Goal: Find specific page/section: Find specific page/section

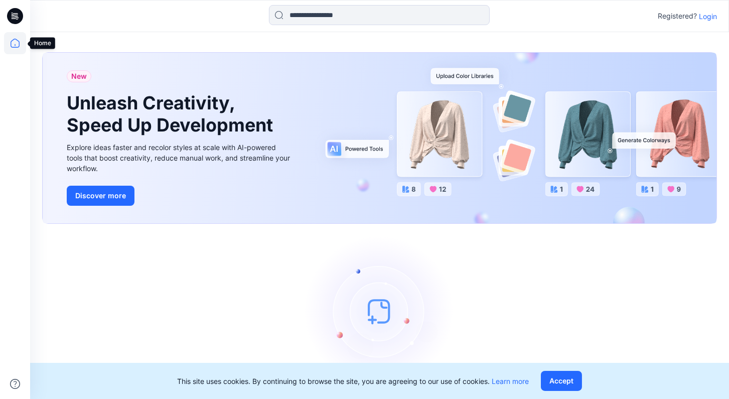
click at [19, 47] on icon at bounding box center [15, 43] width 22 height 22
click at [21, 19] on icon at bounding box center [15, 16] width 16 height 16
click at [556, 376] on button "Accept" at bounding box center [561, 381] width 41 height 20
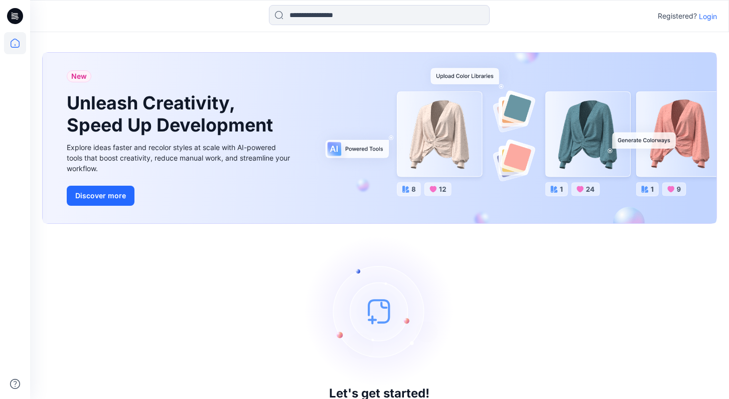
click at [711, 17] on p "Login" at bounding box center [708, 16] width 18 height 11
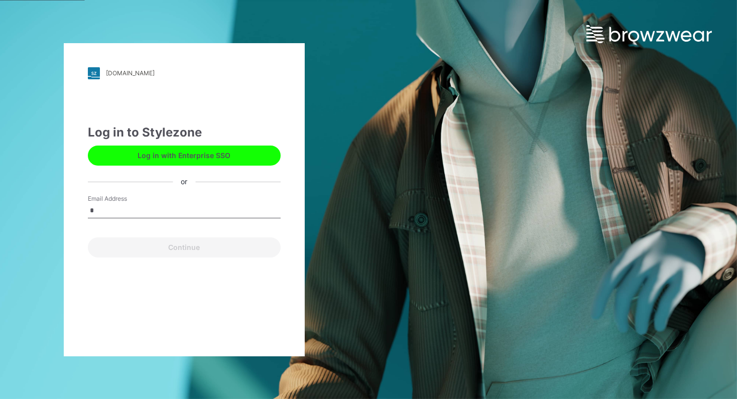
type input "**********"
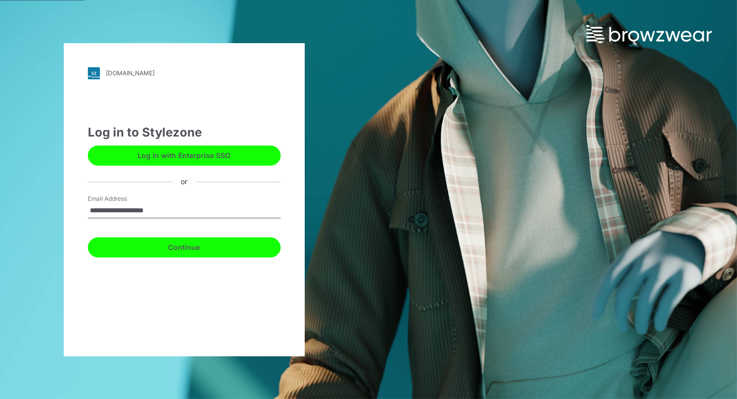
click at [160, 248] on button "Continue" at bounding box center [184, 247] width 193 height 20
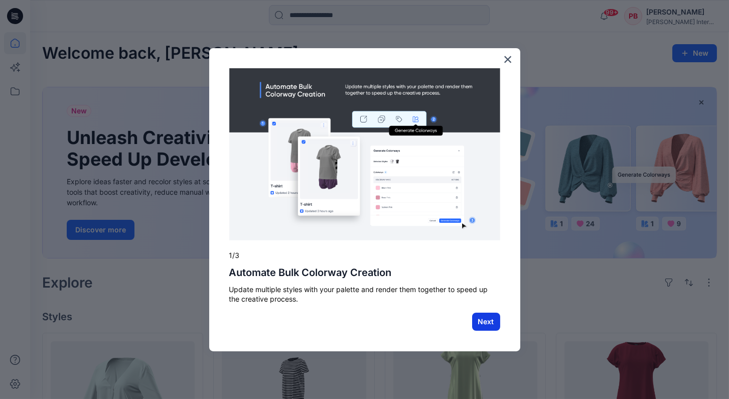
click at [480, 317] on button "Next" at bounding box center [486, 322] width 28 height 18
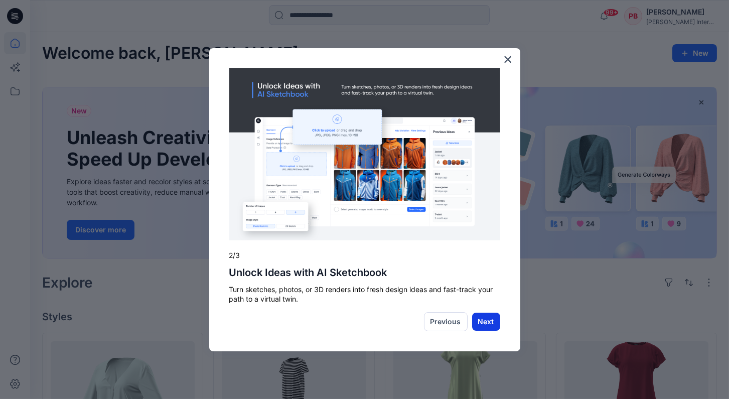
click at [480, 322] on button "Next" at bounding box center [486, 322] width 28 height 18
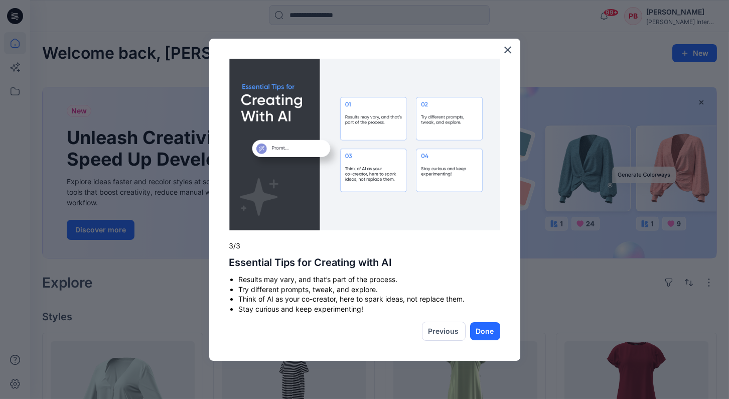
click at [480, 322] on button "Done" at bounding box center [485, 331] width 30 height 18
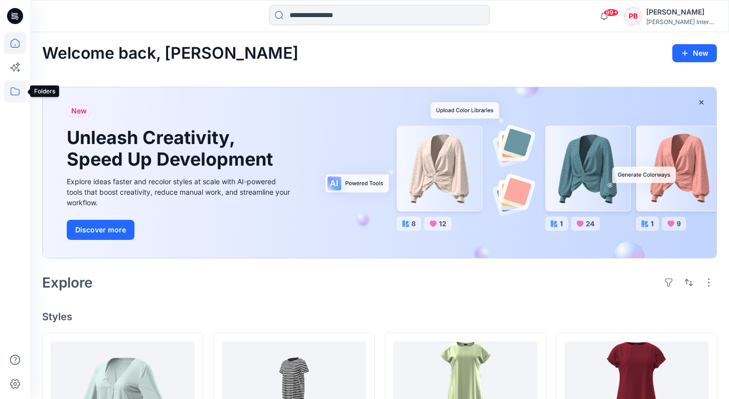
click at [12, 93] on icon at bounding box center [15, 91] width 22 height 22
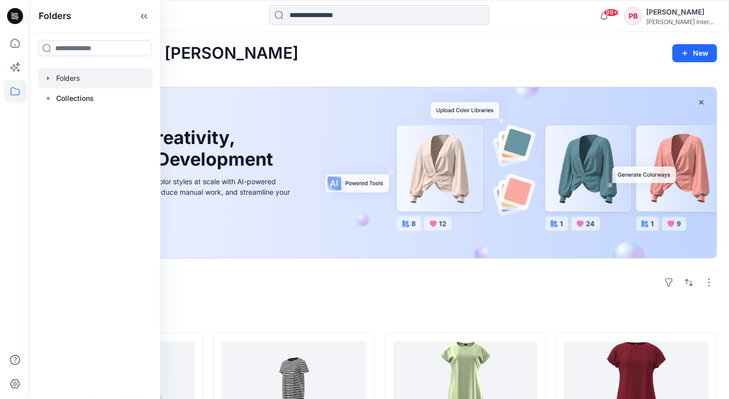
click at [50, 82] on div at bounding box center [95, 78] width 114 height 20
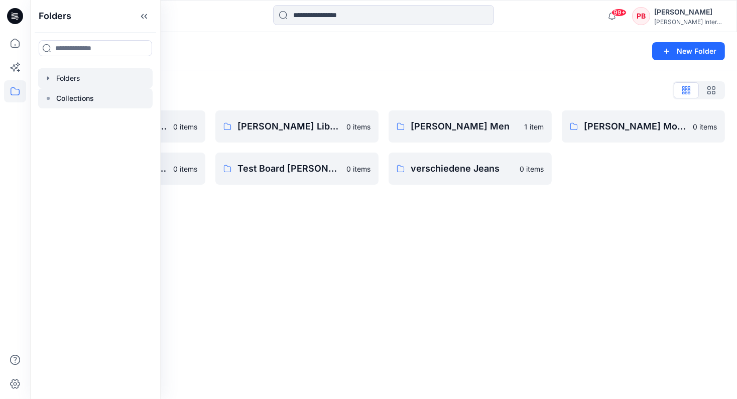
click at [75, 101] on p "Collections" at bounding box center [75, 98] width 38 height 12
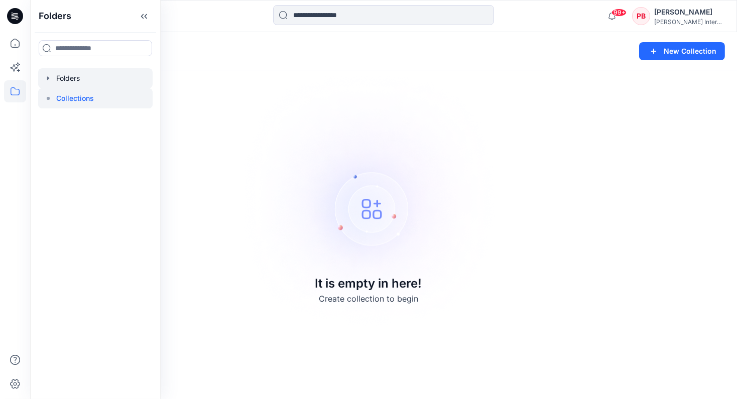
click at [51, 78] on icon "button" at bounding box center [48, 78] width 8 height 8
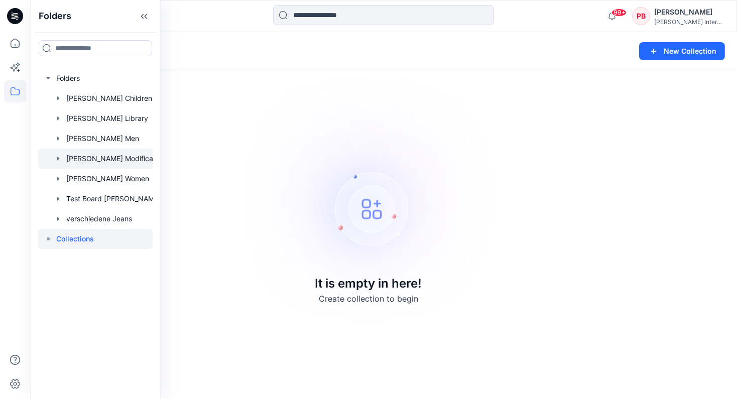
click at [54, 158] on icon "button" at bounding box center [58, 159] width 8 height 8
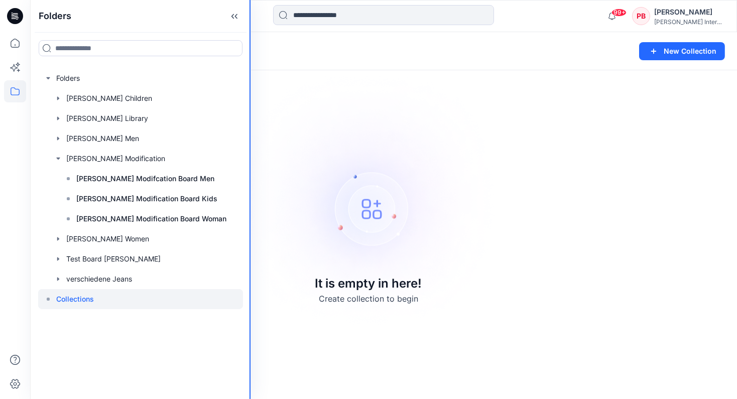
drag, startPoint x: 160, startPoint y: 149, endPoint x: 267, endPoint y: 167, distance: 108.8
click at [267, 167] on div "Folders Folders [PERSON_NAME] Children [PERSON_NAME] Library [PERSON_NAME] Men …" at bounding box center [368, 199] width 737 height 399
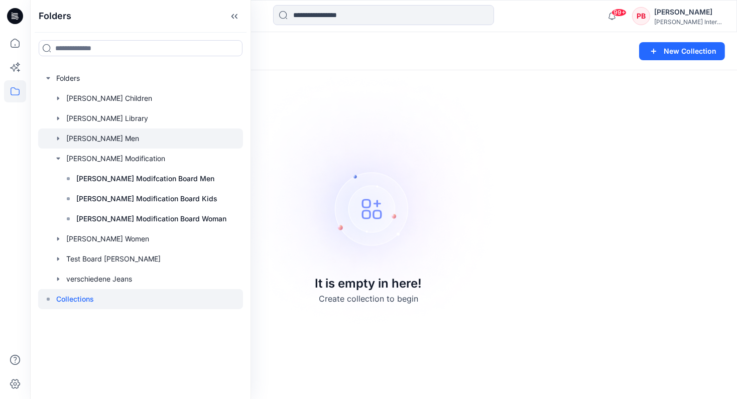
click at [58, 137] on icon "button" at bounding box center [58, 138] width 8 height 8
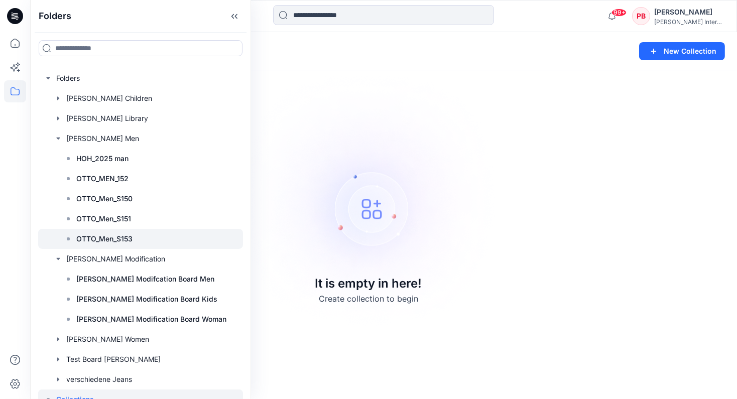
click at [89, 237] on p "OTTO_Men_S153" at bounding box center [104, 239] width 56 height 12
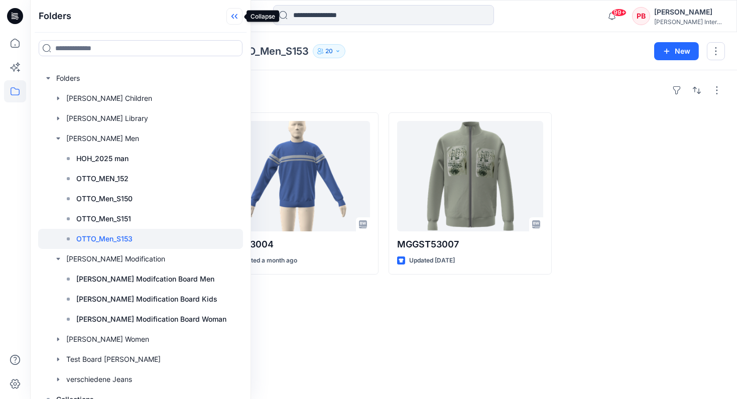
click at [233, 18] on icon at bounding box center [232, 16] width 3 height 5
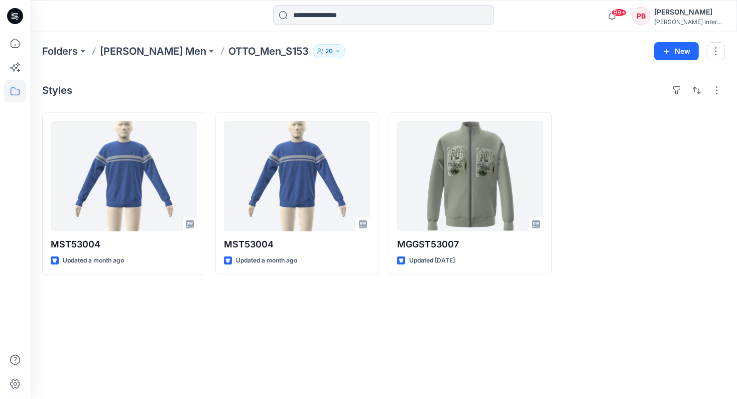
click at [335, 50] on icon "button" at bounding box center [338, 51] width 6 height 6
click at [332, 53] on div "Folders [PERSON_NAME] Men OTTO_Men_S153 20 Folder Access Members Only [PERSON_N…" at bounding box center [344, 51] width 604 height 14
click at [335, 50] on icon "button" at bounding box center [338, 51] width 6 height 6
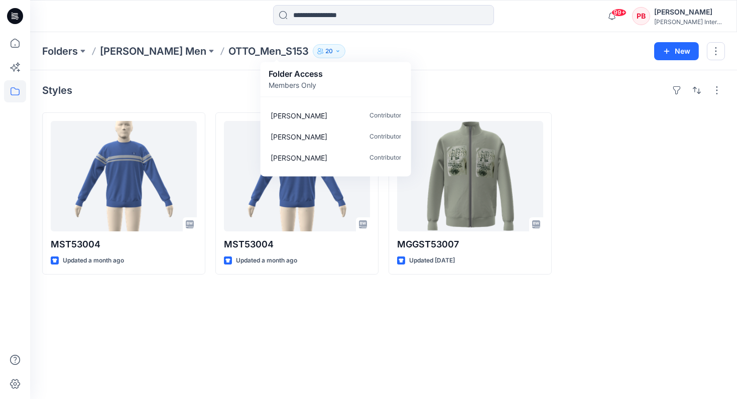
scroll to position [346, 0]
